Goal: Transaction & Acquisition: Purchase product/service

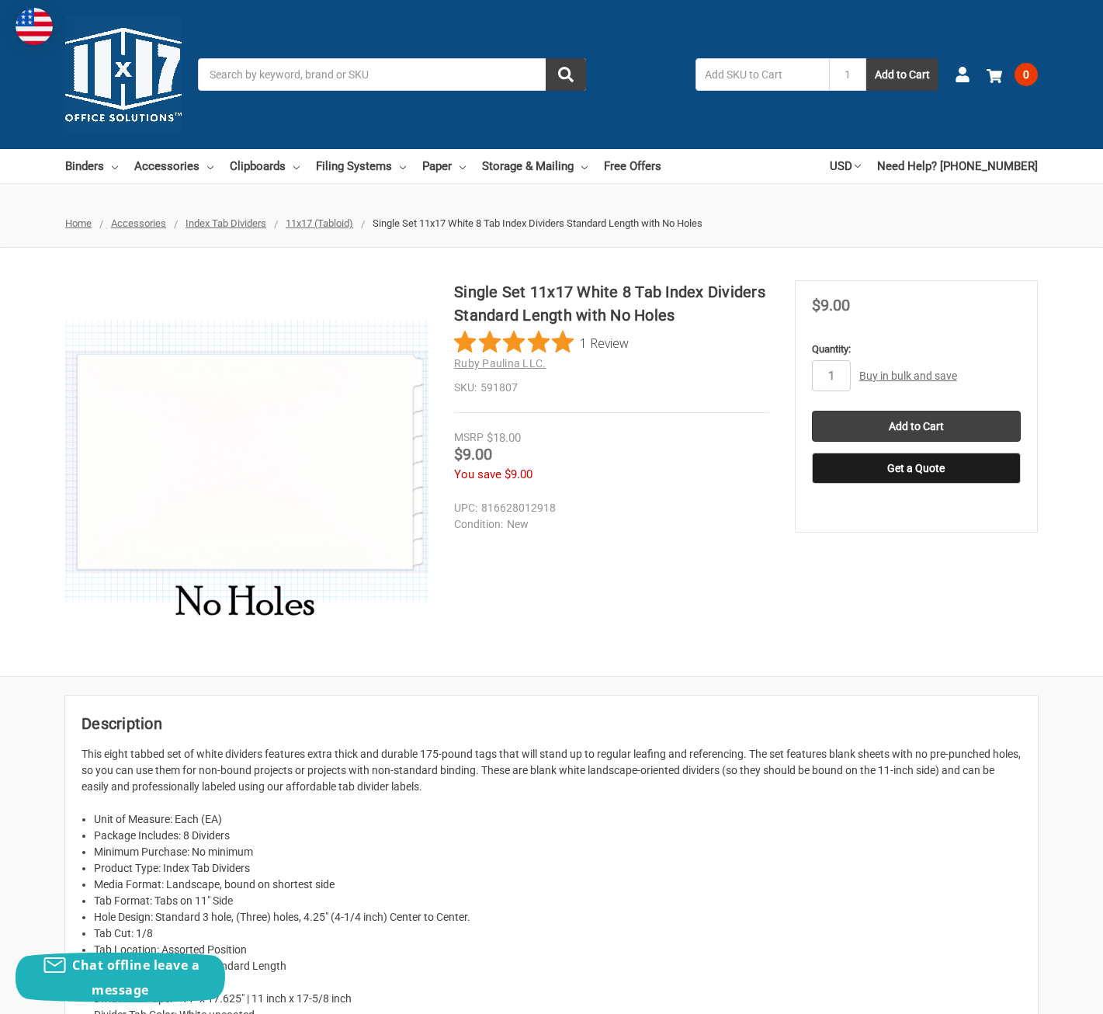
click at [881, 376] on link "Buy in bulk and save" at bounding box center [908, 375] width 98 height 12
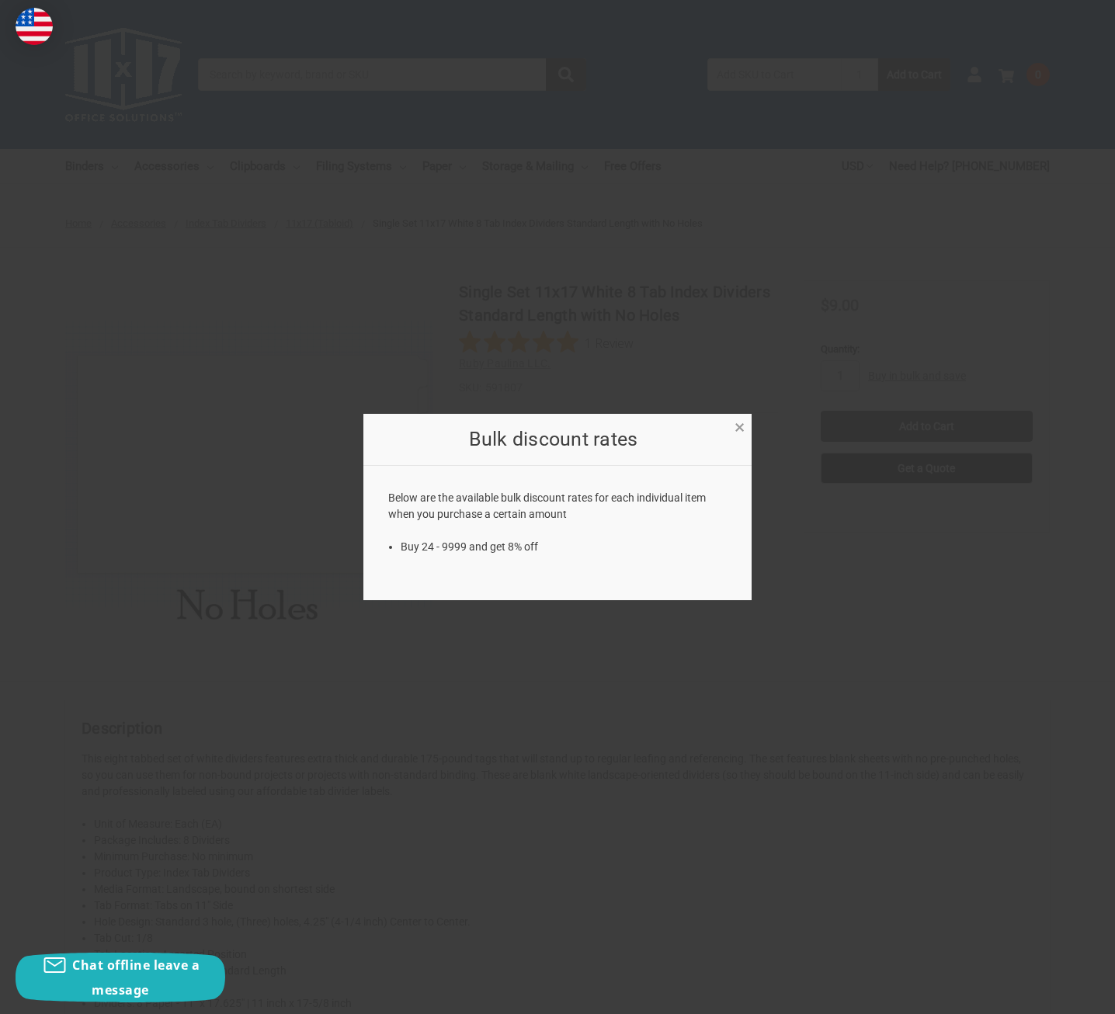
click at [736, 422] on span "×" at bounding box center [739, 427] width 10 height 23
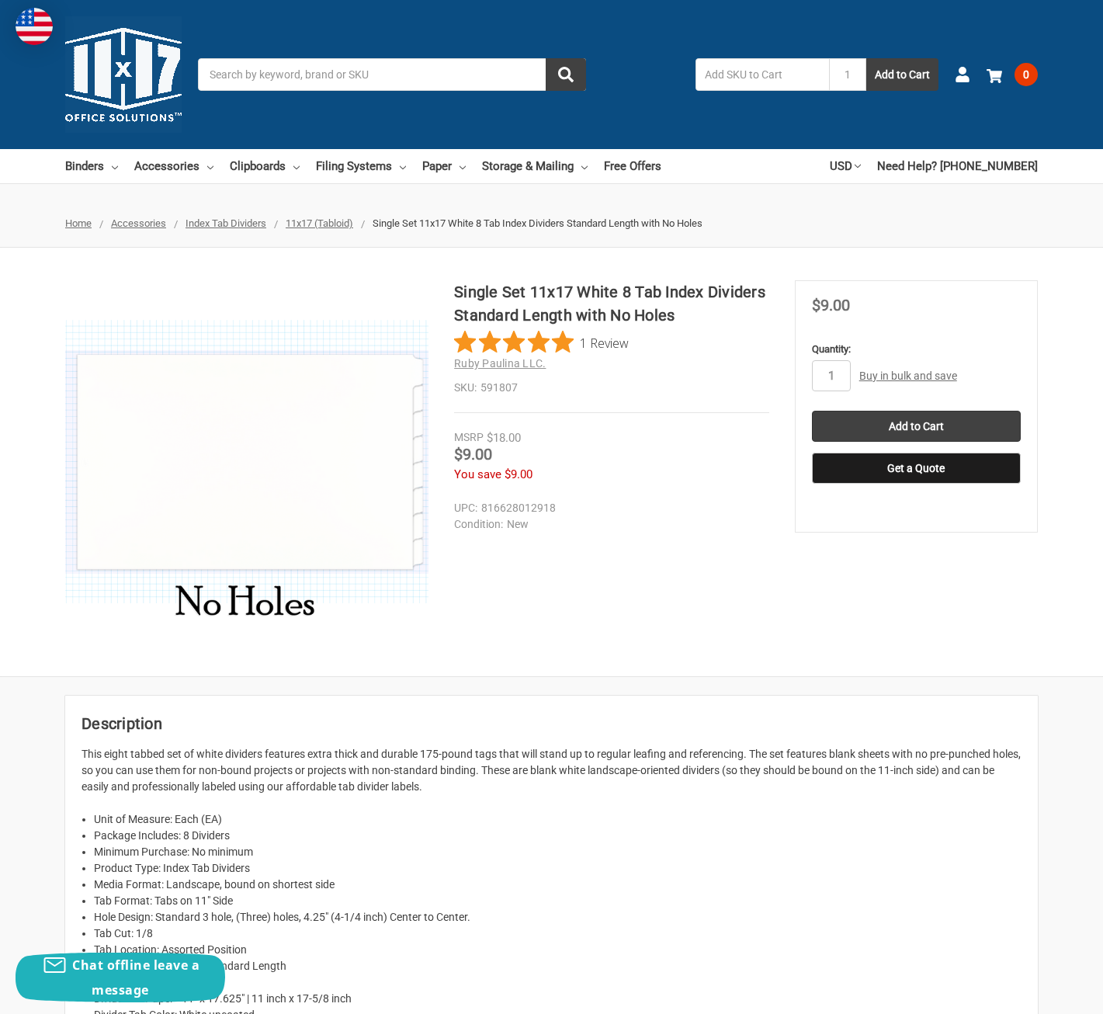
click at [749, 564] on div "Single Set 11x17 White 8 Tab Index Dividers Standard Length with No Holes 1 Rev…" at bounding box center [551, 461] width 1103 height 363
click at [874, 378] on link "Buy in bulk and save" at bounding box center [908, 375] width 98 height 12
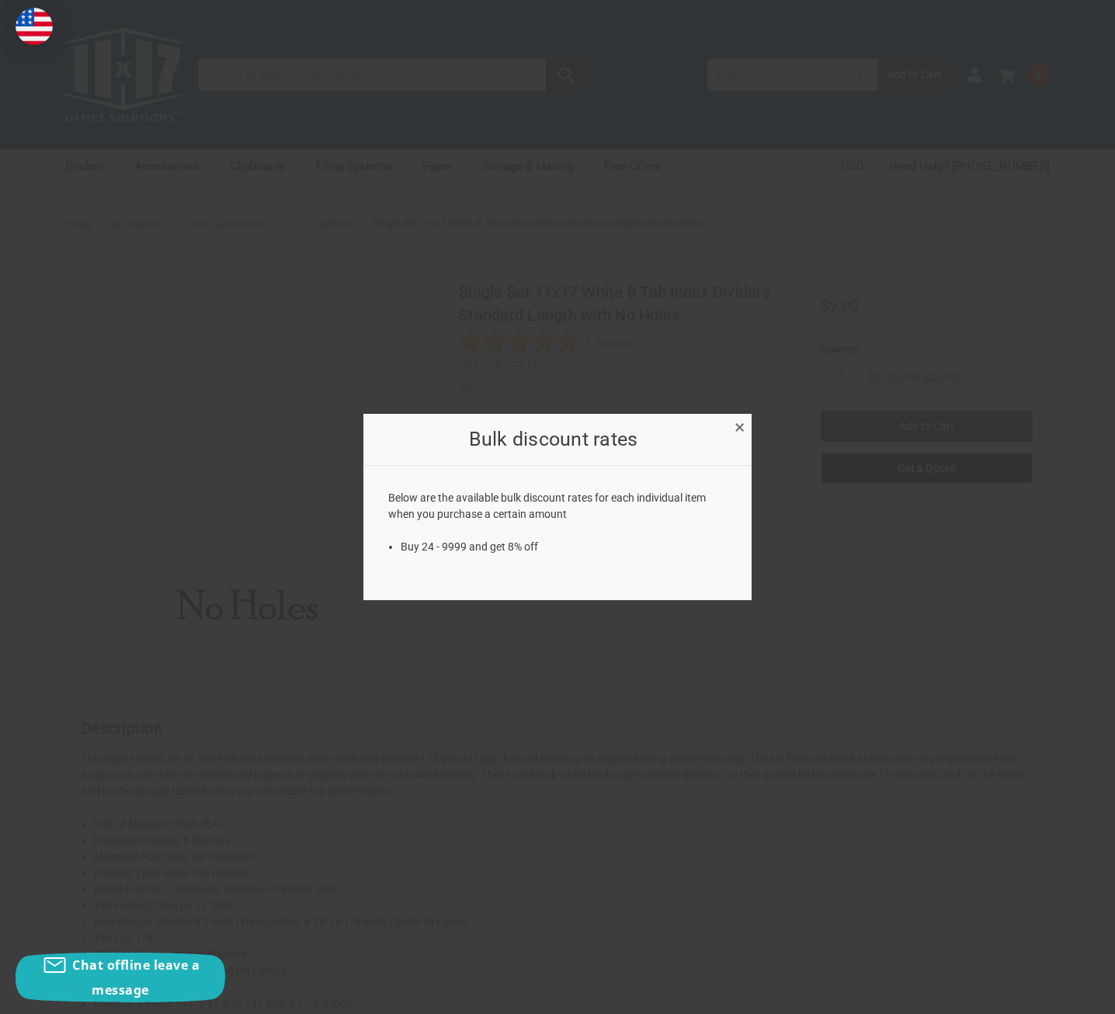
drag, startPoint x: 736, startPoint y: 425, endPoint x: 747, endPoint y: 443, distance: 22.0
click at [737, 425] on span "×" at bounding box center [739, 427] width 10 height 23
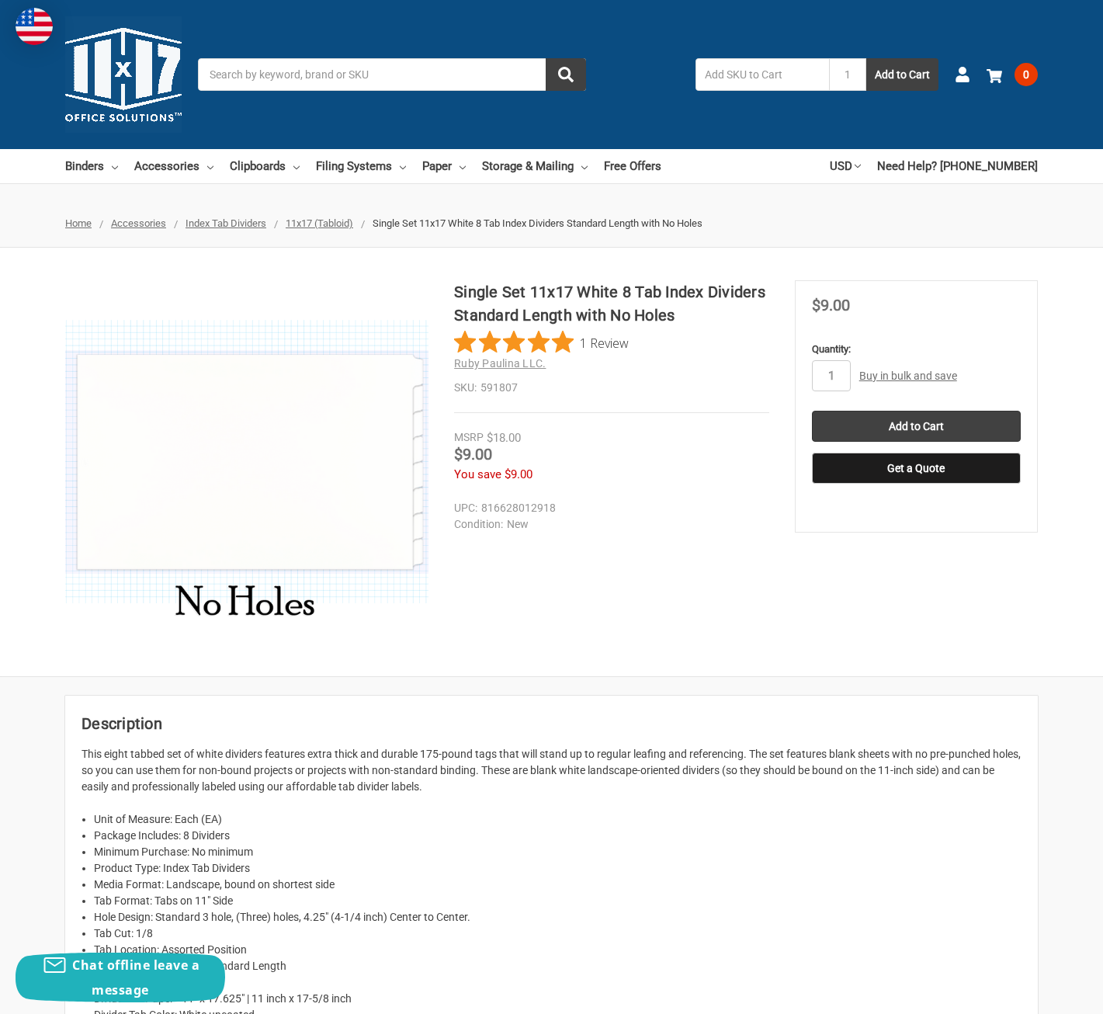
click at [793, 598] on div "Single Set 11x17 White 8 Tab Index Dividers Standard Length with No Holes 1 Rev…" at bounding box center [551, 461] width 1103 height 363
click at [929, 379] on link "Buy in bulk and save" at bounding box center [908, 375] width 98 height 12
